Goal: Task Accomplishment & Management: Use online tool/utility

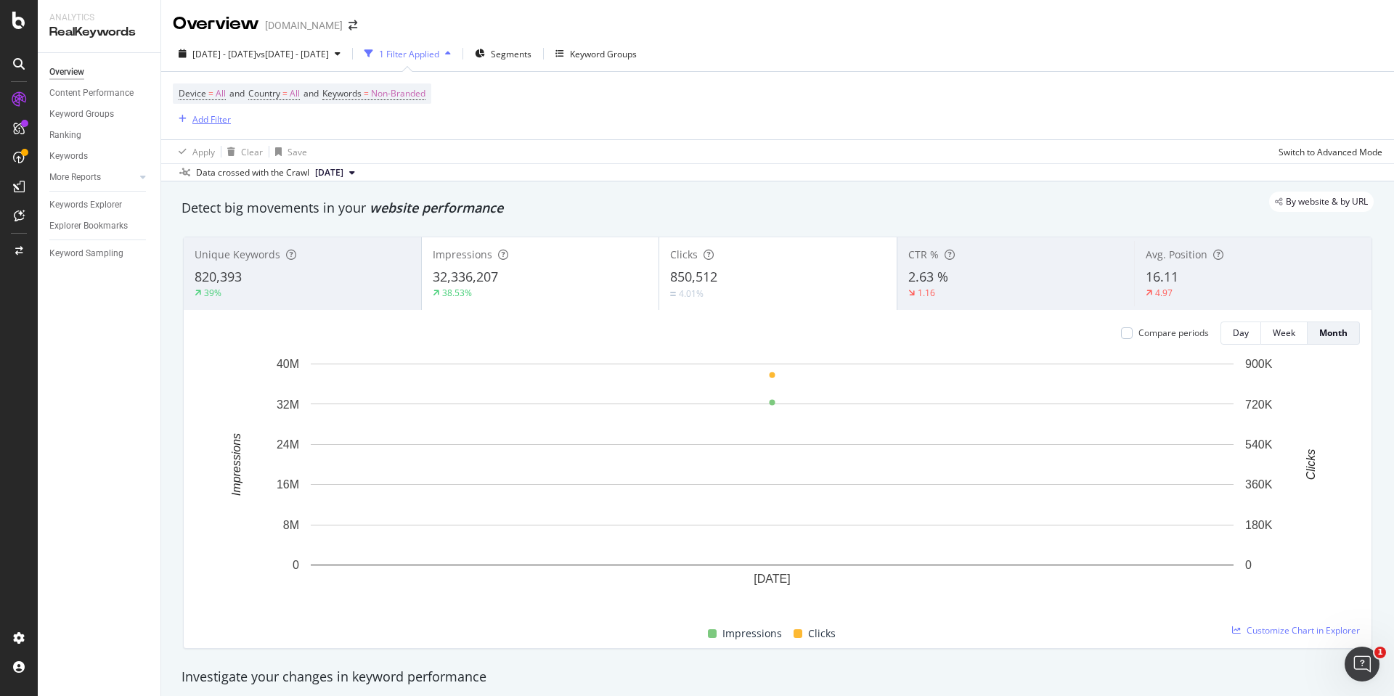
click at [215, 113] on div "Add Filter" at bounding box center [211, 119] width 38 height 12
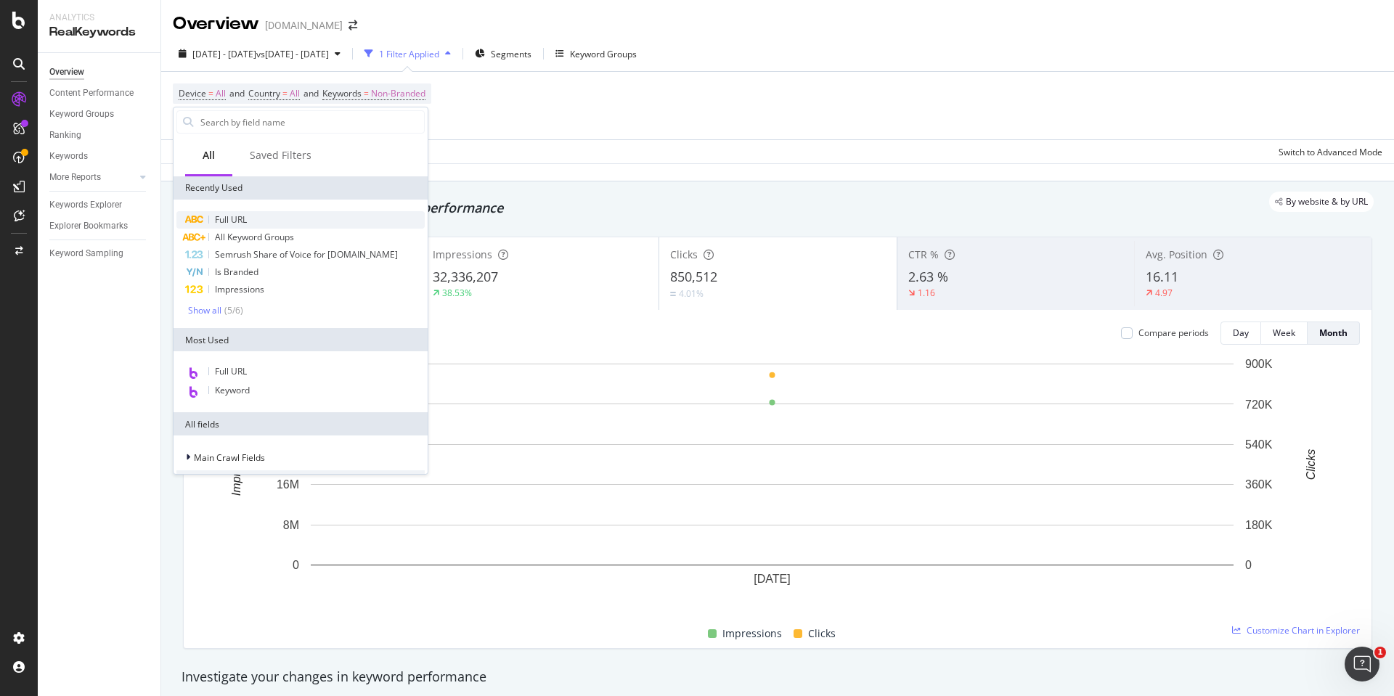
click at [225, 218] on span "Full URL" at bounding box center [231, 219] width 32 height 12
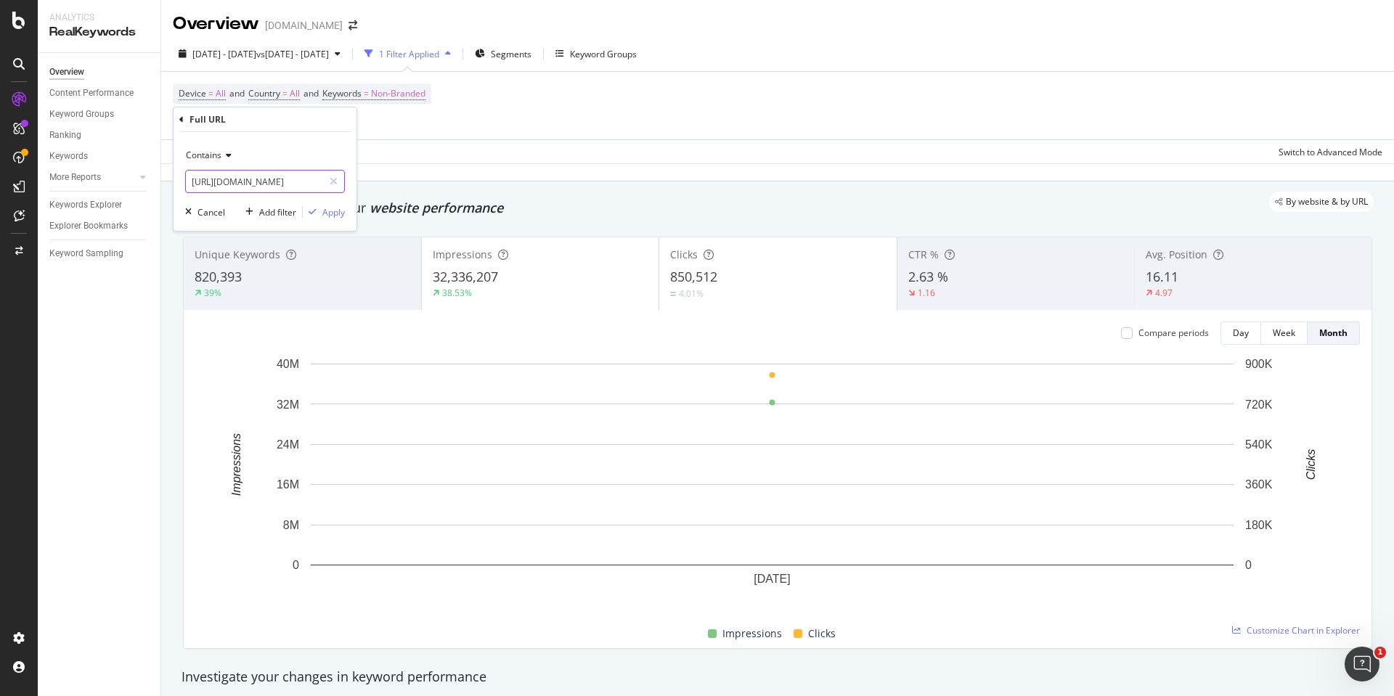
click at [256, 176] on input "[URL][DOMAIN_NAME]" at bounding box center [254, 181] width 137 height 23
type input "/store"
click at [333, 224] on div "Contains /store Cancel Add filter Apply" at bounding box center [265, 181] width 183 height 99
click at [333, 209] on div "Apply" at bounding box center [333, 212] width 23 height 12
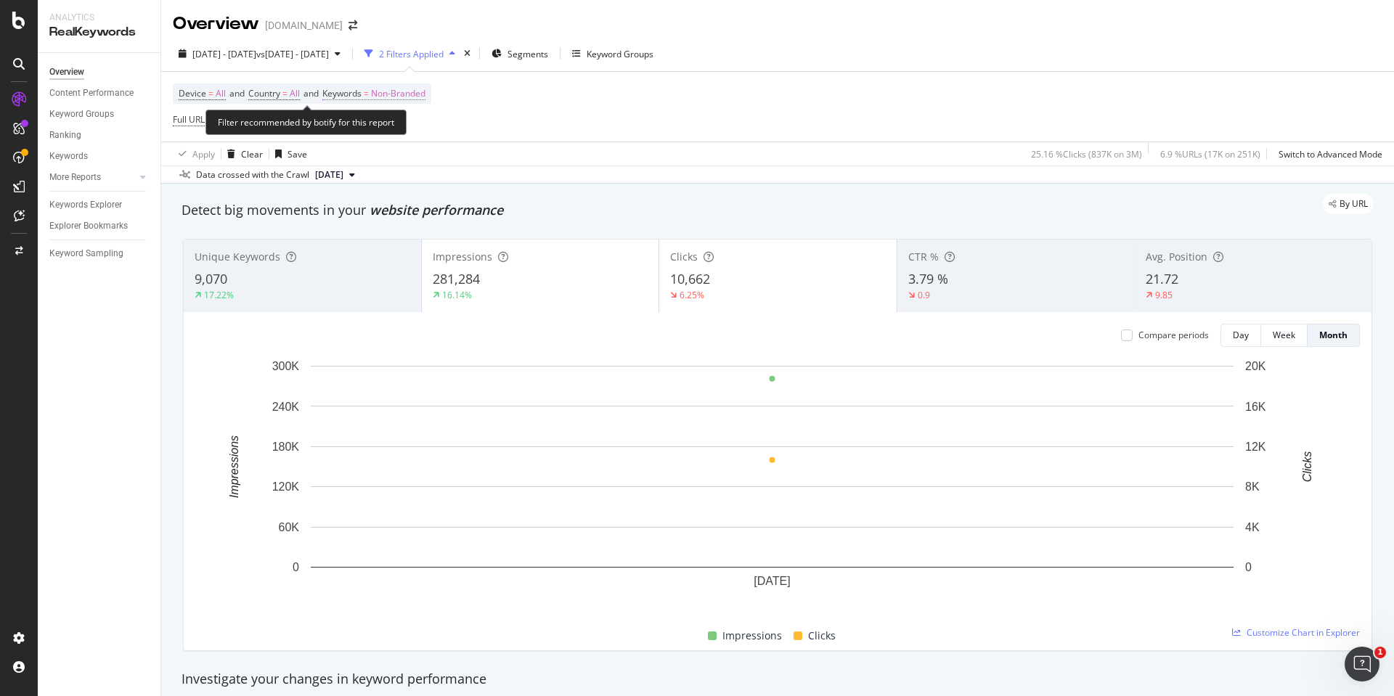
click at [394, 94] on span "Non-Branded" at bounding box center [398, 94] width 54 height 20
click at [393, 136] on div "Non-Branded" at bounding box center [382, 128] width 78 height 22
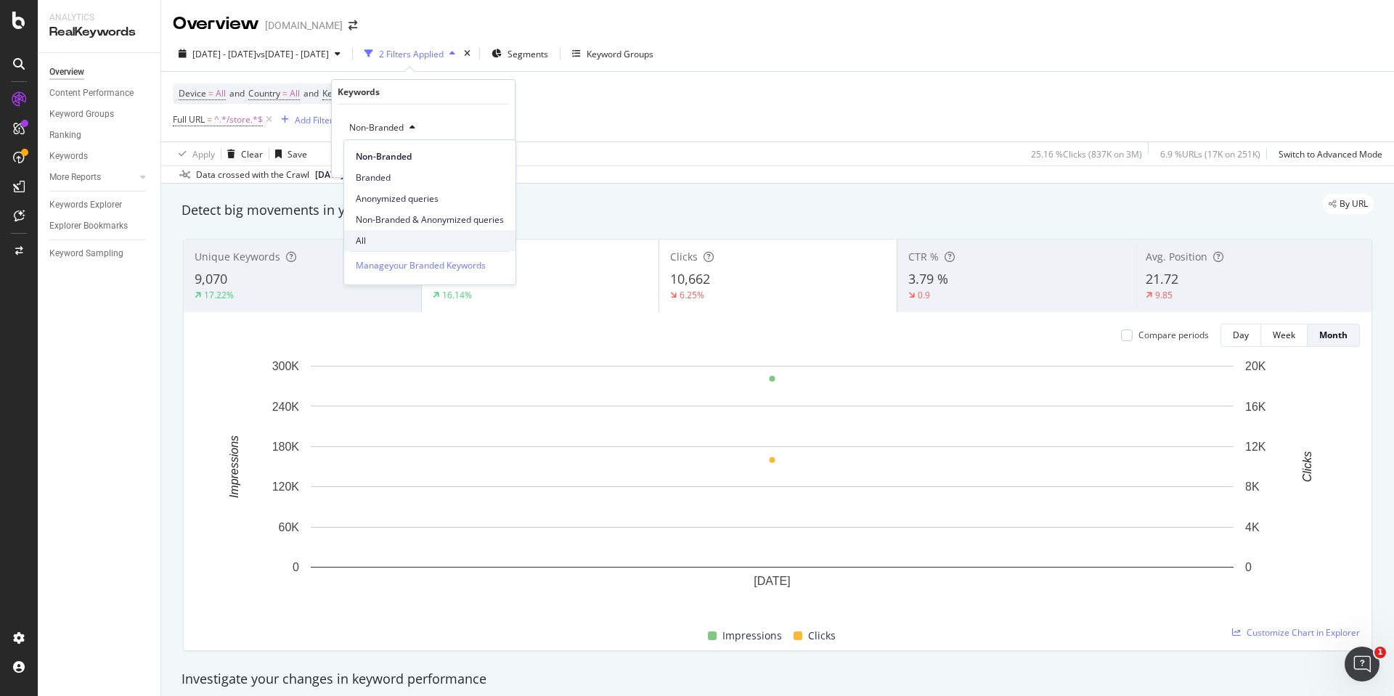
click at [377, 235] on span "All" at bounding box center [430, 241] width 148 height 13
click at [487, 156] on div "Apply" at bounding box center [492, 158] width 23 height 12
